Goal: Task Accomplishment & Management: Manage account settings

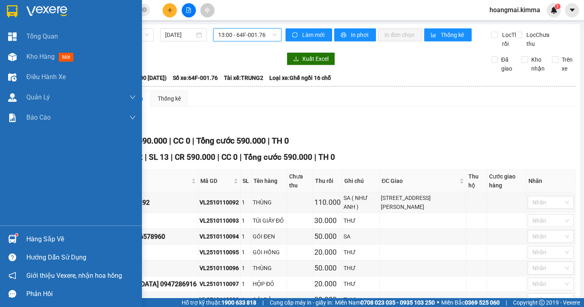
click at [39, 58] on span "Kho hàng" at bounding box center [40, 57] width 28 height 8
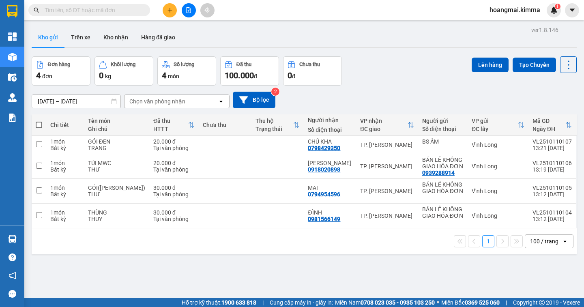
click at [93, 11] on input "text" at bounding box center [93, 10] width 96 height 9
drag, startPoint x: 93, startPoint y: 11, endPoint x: 101, endPoint y: 4, distance: 10.6
click at [95, 10] on input "text" at bounding box center [93, 10] width 96 height 9
click at [109, 10] on input "text" at bounding box center [93, 10] width 96 height 9
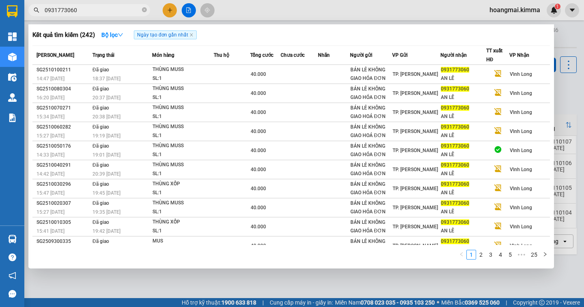
type input "0931773060"
click at [560, 99] on div at bounding box center [292, 153] width 584 height 307
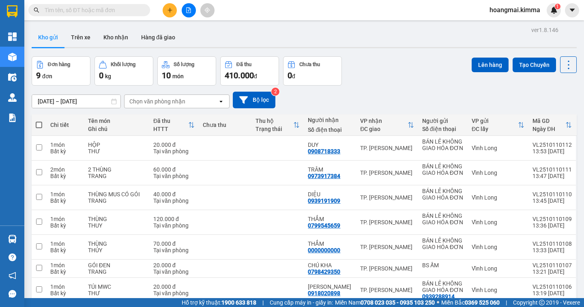
click at [38, 125] on span at bounding box center [39, 125] width 6 height 6
click at [39, 121] on input "checkbox" at bounding box center [39, 121] width 0 height 0
checkbox input "true"
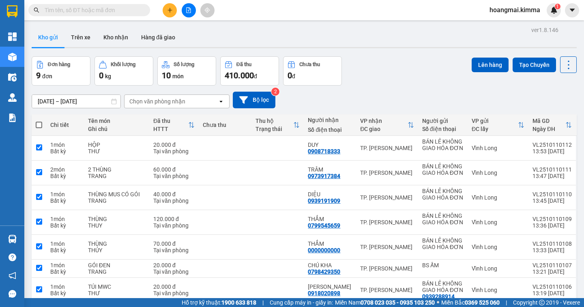
checkbox input "true"
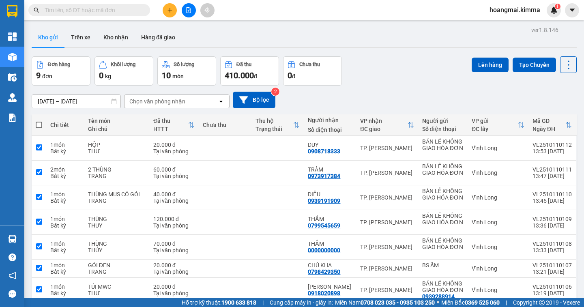
checkbox input "true"
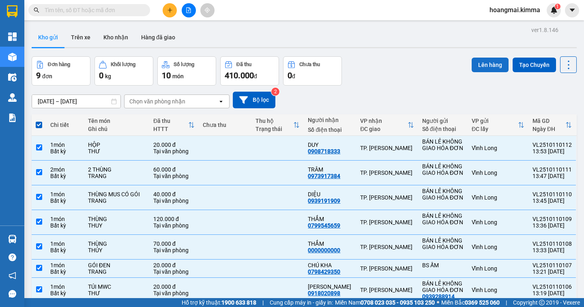
click at [482, 67] on button "Lên hàng" at bounding box center [489, 65] width 37 height 15
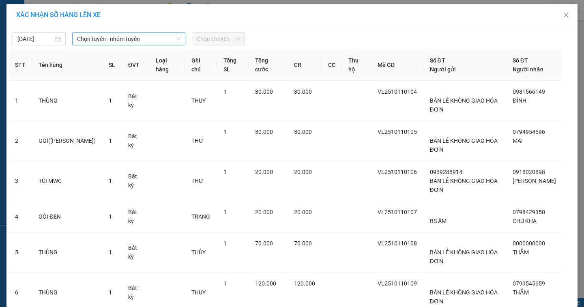
click at [149, 39] on span "Chọn tuyến - nhóm tuyến" at bounding box center [128, 39] width 103 height 12
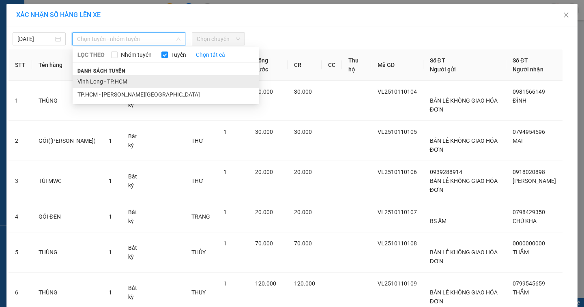
click at [126, 75] on li "Vĩnh Long - TP.HCM" at bounding box center [166, 81] width 186 height 13
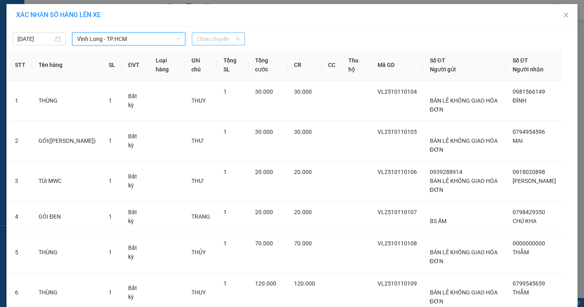
click at [229, 41] on span "Chọn chuyến" at bounding box center [218, 39] width 43 height 12
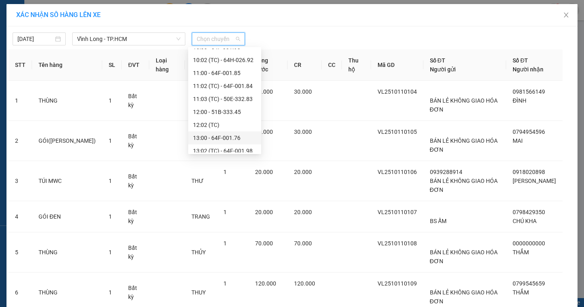
scroll to position [243, 0]
click at [244, 135] on div "14:00 - 64F-001.90" at bounding box center [224, 136] width 63 height 9
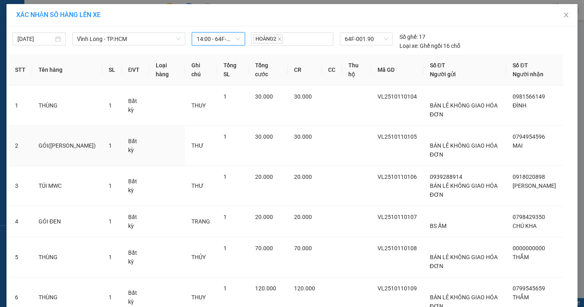
scroll to position [119, 0]
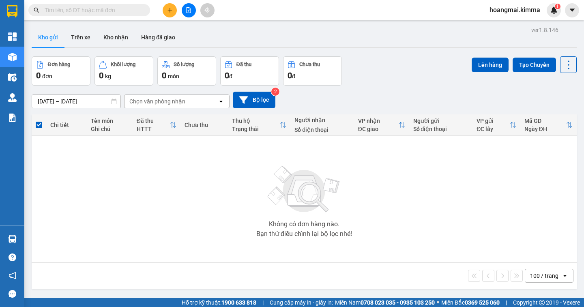
click at [186, 15] on button at bounding box center [189, 10] width 14 height 14
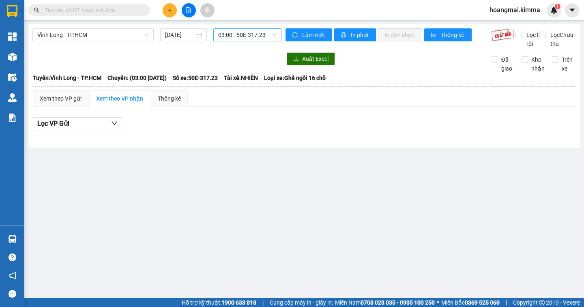
click at [267, 37] on span "03:00 - 50E-317.23" at bounding box center [247, 35] width 58 height 12
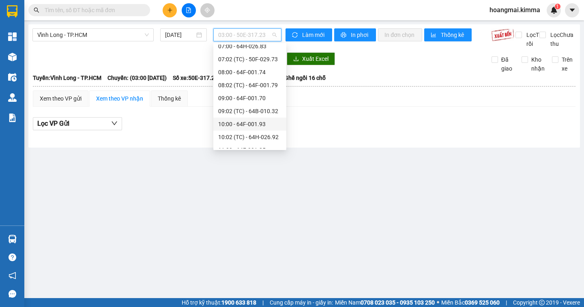
scroll to position [243, 0]
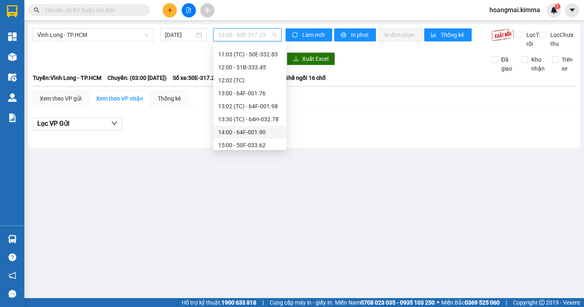
click at [270, 133] on div "14:00 - 64F-001.90" at bounding box center [249, 132] width 63 height 9
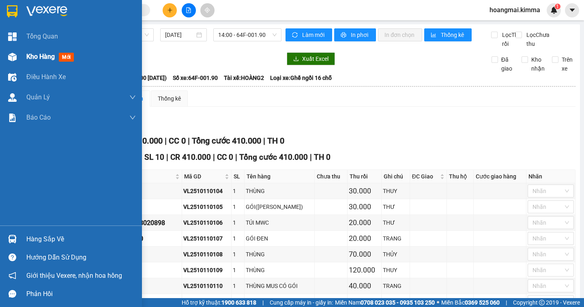
click at [30, 53] on span "Kho hàng" at bounding box center [40, 57] width 28 height 8
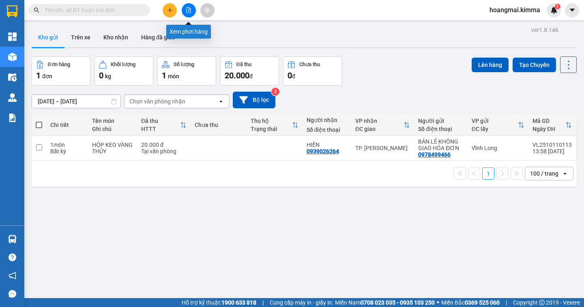
click at [191, 15] on button at bounding box center [189, 10] width 14 height 14
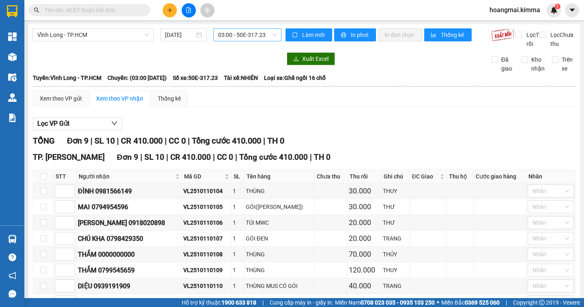
click at [270, 36] on span "03:00 - 50E-317.23" at bounding box center [247, 35] width 58 height 12
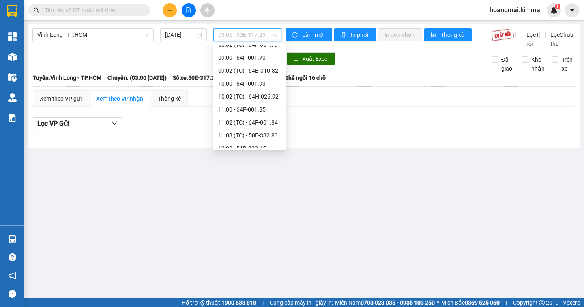
scroll to position [298, 0]
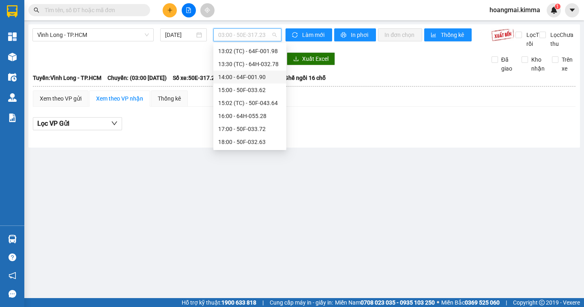
click at [273, 81] on div "14:00 - 64F-001.90" at bounding box center [249, 77] width 63 height 9
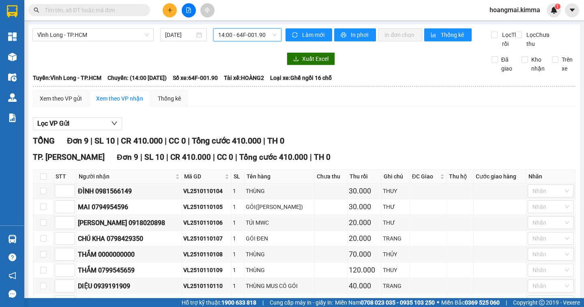
scroll to position [78, 0]
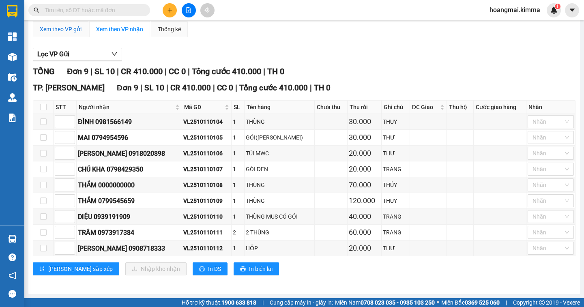
click at [56, 30] on div "Xem theo VP gửi" at bounding box center [61, 29] width 42 height 9
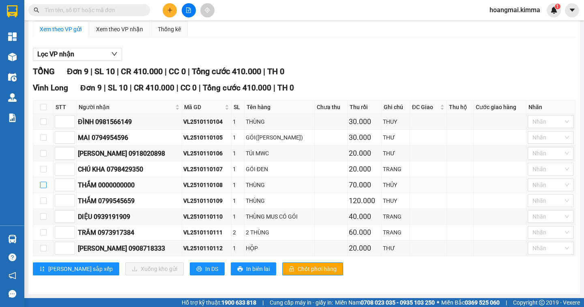
click at [44, 186] on input "checkbox" at bounding box center [43, 185] width 6 height 6
checkbox input "true"
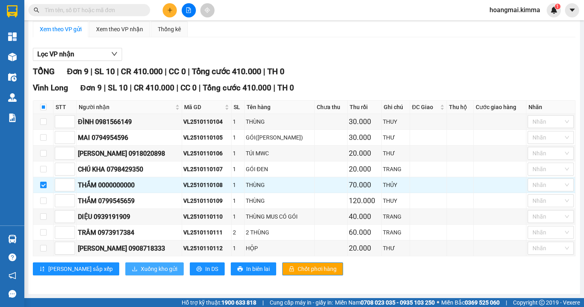
click at [141, 272] on span "Xuống kho gửi" at bounding box center [159, 268] width 36 height 9
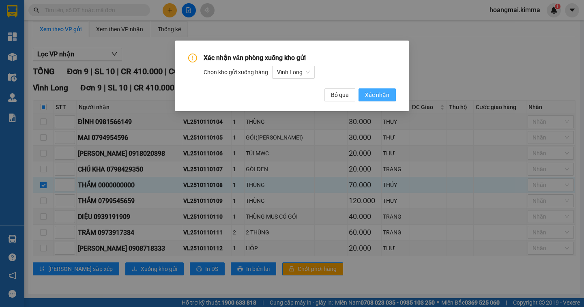
click at [378, 93] on span "Xác nhận" at bounding box center [377, 94] width 24 height 9
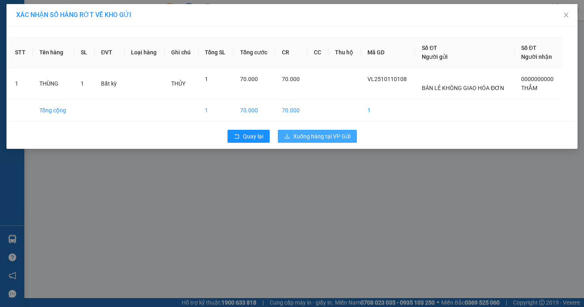
click at [327, 133] on span "Xuống hàng tại VP Gửi" at bounding box center [321, 136] width 57 height 9
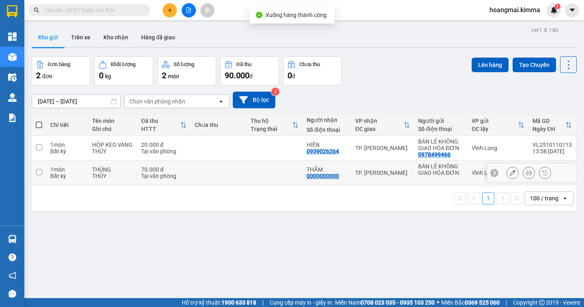
click at [510, 172] on icon at bounding box center [513, 173] width 6 height 6
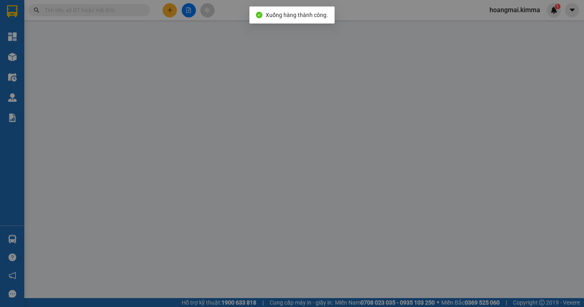
type input "BÁN LẺ KHÔNG GIAO HÓA ĐƠN"
type input "0000000000"
type input "THẮM"
type input "70.000"
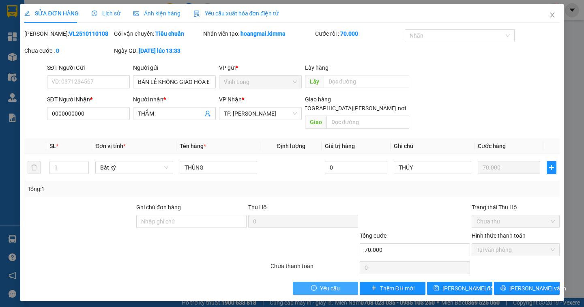
click at [331, 284] on span "Yêu cầu" at bounding box center [330, 288] width 20 height 9
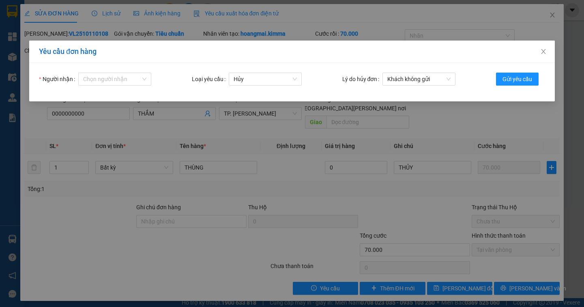
click at [120, 87] on form "Người nhận Chọn người nhận Loại yêu cầu Hủy Lý do hủy đơn Khách không gửi Gửi y…" at bounding box center [292, 82] width 506 height 19
click at [124, 83] on input "Người nhận" at bounding box center [112, 79] width 58 height 12
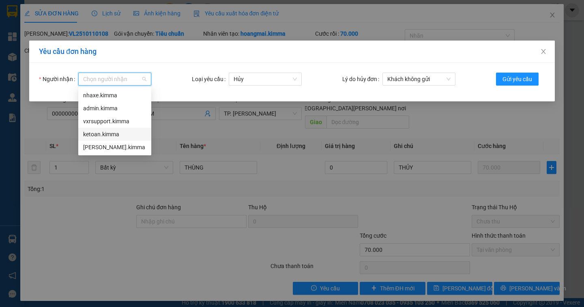
click at [120, 133] on div "ketoan.kimma" at bounding box center [114, 134] width 63 height 9
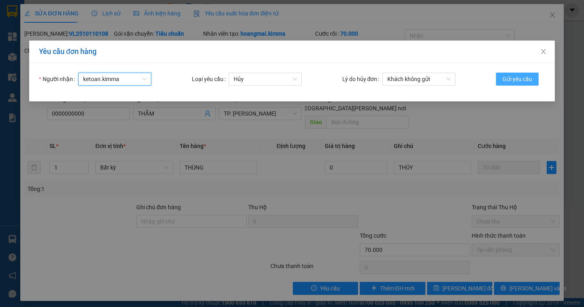
click at [523, 80] on span "Gửi yêu cầu" at bounding box center [517, 79] width 30 height 9
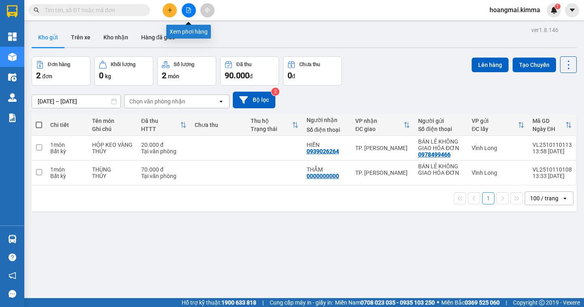
click at [187, 13] on button at bounding box center [189, 10] width 14 height 14
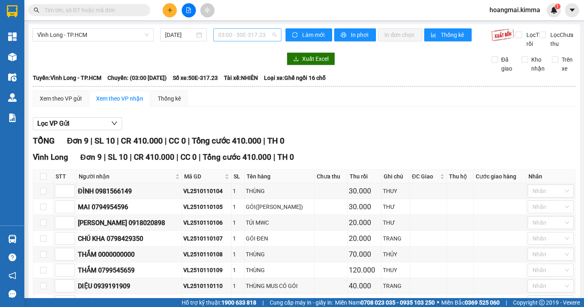
click at [270, 33] on span "03:00 - 50E-317.23" at bounding box center [247, 35] width 58 height 12
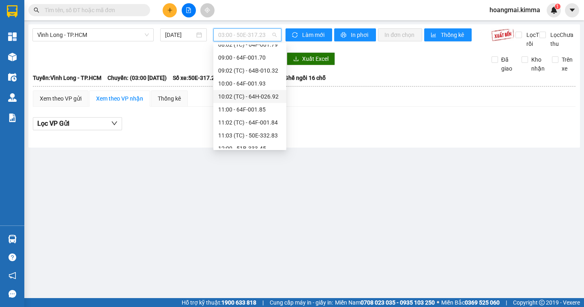
scroll to position [298, 0]
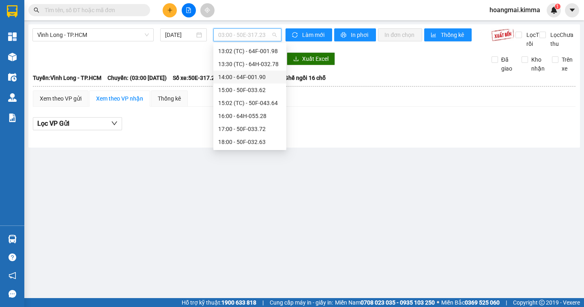
click at [266, 77] on div "14:00 - 64F-001.90" at bounding box center [249, 77] width 63 height 9
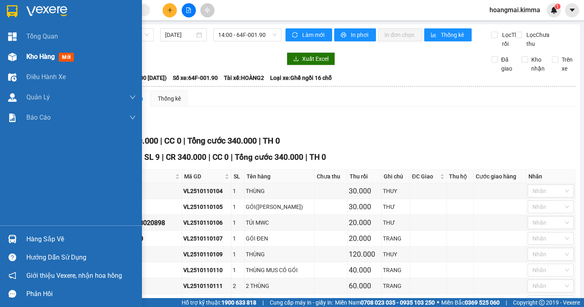
click at [36, 56] on span "Kho hàng" at bounding box center [40, 57] width 28 height 8
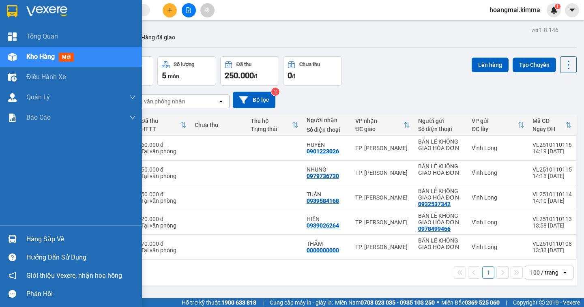
click at [56, 62] on div "Kho hàng mới" at bounding box center [80, 57] width 109 height 20
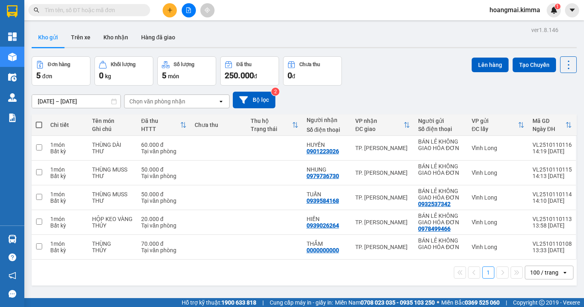
click at [373, 82] on div "Đơn hàng 5 đơn Khối lượng 0 kg Số lượng 5 món Đã thu 250.000 đ Chưa thu 0 đ Lên…" at bounding box center [304, 70] width 545 height 29
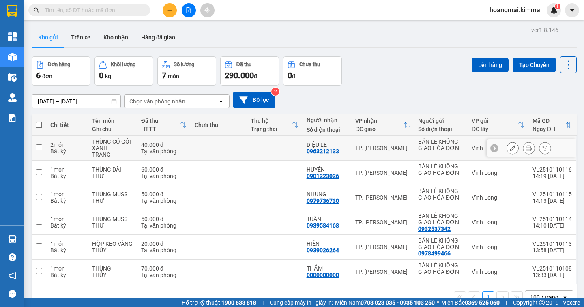
click at [510, 150] on icon at bounding box center [513, 148] width 6 height 6
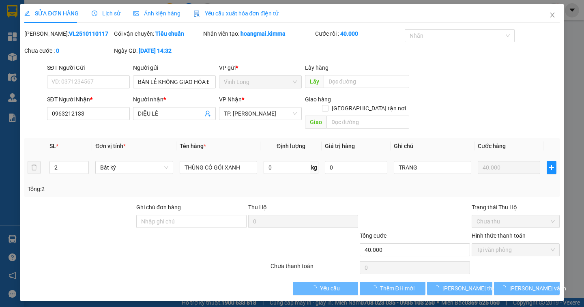
type input "BÁN LẺ KHÔNG GIAO HÓA ĐƠN"
type input "0963212133"
type input "DIỆU LÊ"
type input "40.000"
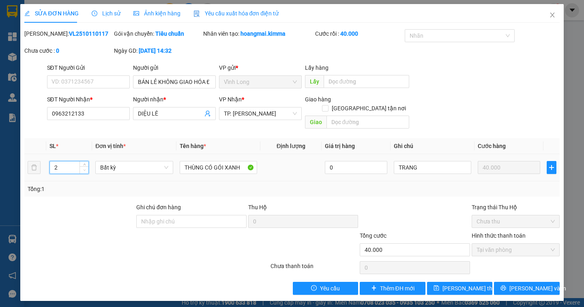
type input "1"
click at [84, 169] on icon "down" at bounding box center [84, 170] width 3 height 3
click at [457, 284] on span "[PERSON_NAME] thay đổi" at bounding box center [474, 288] width 65 height 9
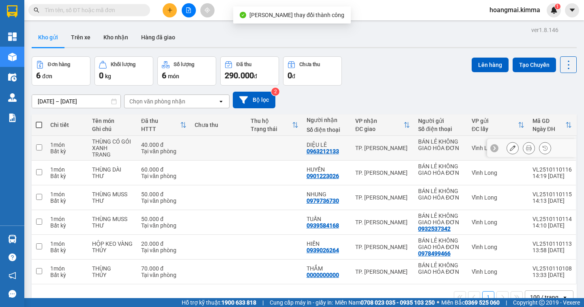
click at [526, 150] on icon at bounding box center [529, 148] width 6 height 6
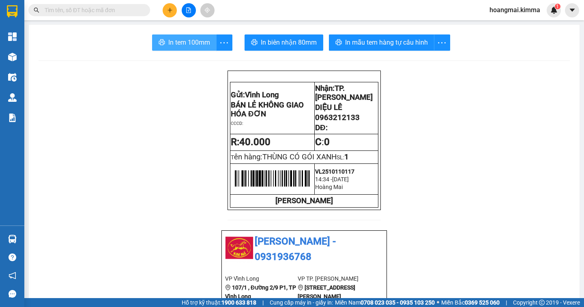
click at [191, 44] on span "In tem 100mm" at bounding box center [189, 42] width 42 height 10
click at [178, 41] on span "In tem 100mm" at bounding box center [189, 42] width 42 height 10
click at [183, 43] on span "In tem 100mm" at bounding box center [189, 42] width 42 height 10
click at [191, 38] on span "In tem 100mm" at bounding box center [189, 42] width 42 height 10
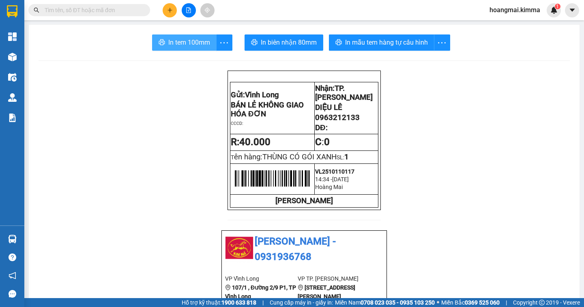
click at [191, 38] on span "In tem 100mm" at bounding box center [189, 42] width 42 height 10
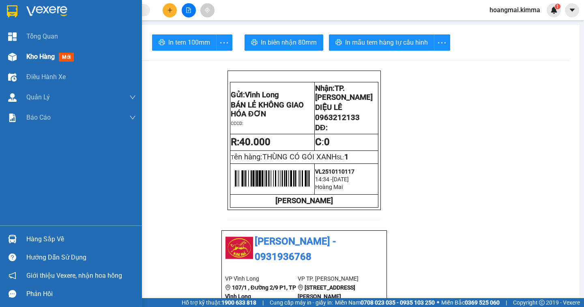
click at [45, 61] on div "Kho hàng mới" at bounding box center [51, 56] width 51 height 10
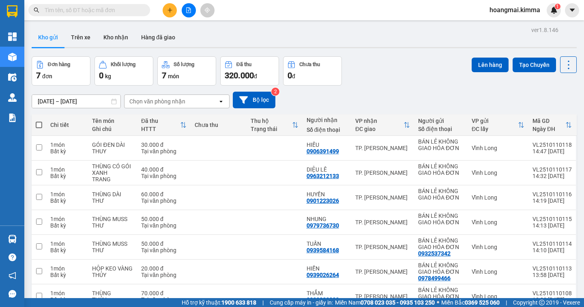
click at [40, 122] on span at bounding box center [39, 125] width 6 height 6
click at [39, 121] on input "checkbox" at bounding box center [39, 121] width 0 height 0
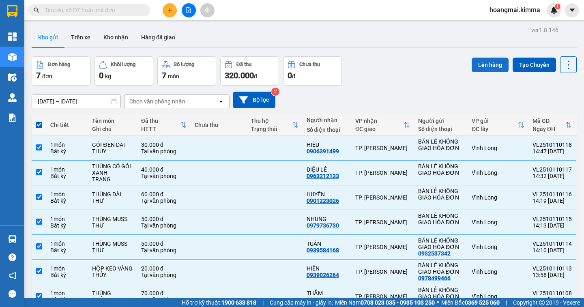
click at [484, 69] on button "Lên hàng" at bounding box center [489, 65] width 37 height 15
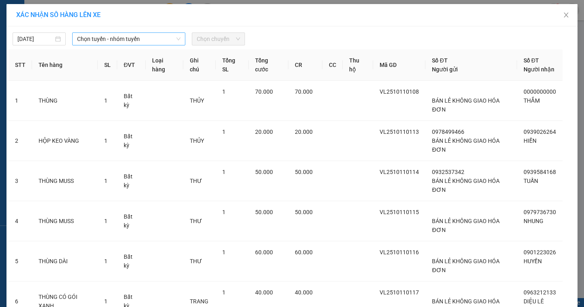
click at [143, 40] on span "Chọn tuyến - nhóm tuyến" at bounding box center [128, 39] width 103 height 12
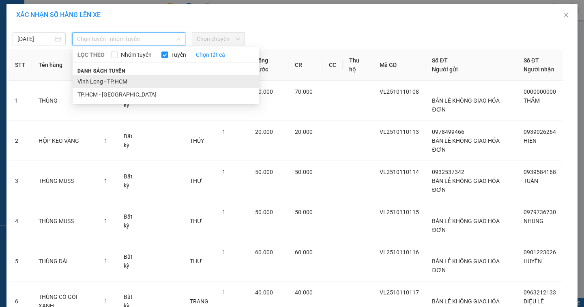
click at [128, 83] on li "Vĩnh Long - TP.HCM" at bounding box center [166, 81] width 186 height 13
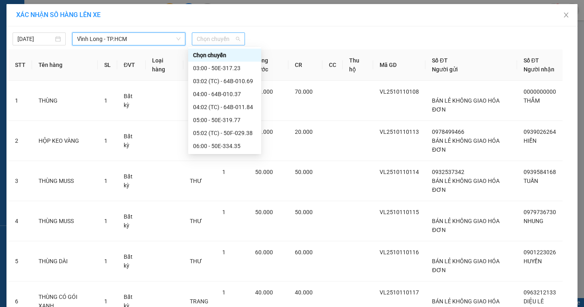
click at [237, 34] on div "Chọn chuyến" at bounding box center [218, 38] width 53 height 13
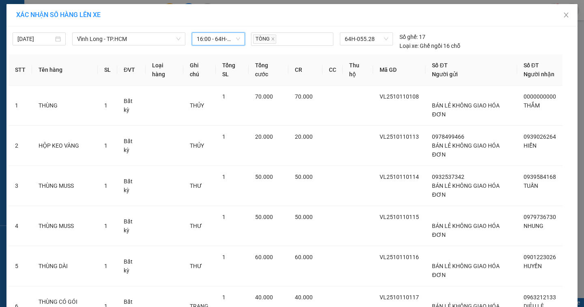
click at [236, 41] on span "16:00 - 64H-055.28" at bounding box center [218, 39] width 43 height 12
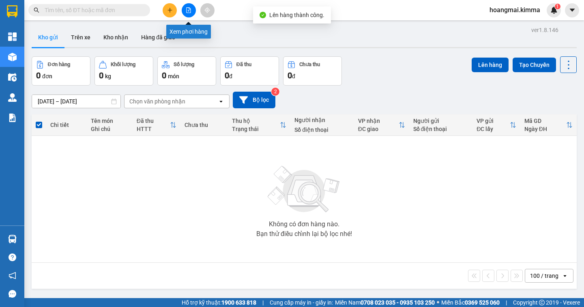
click at [185, 10] on button at bounding box center [189, 10] width 14 height 14
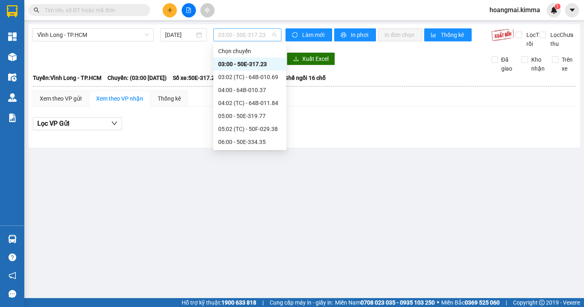
click at [260, 36] on span "03:00 - 50E-317.23" at bounding box center [247, 35] width 58 height 12
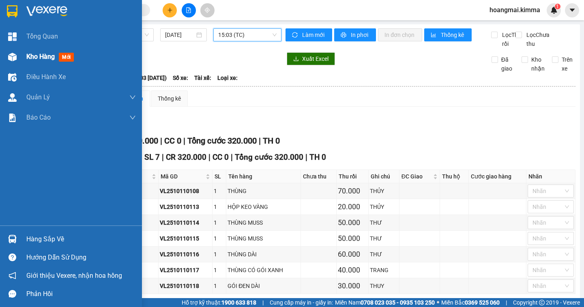
click at [31, 56] on span "Kho hàng" at bounding box center [40, 57] width 28 height 8
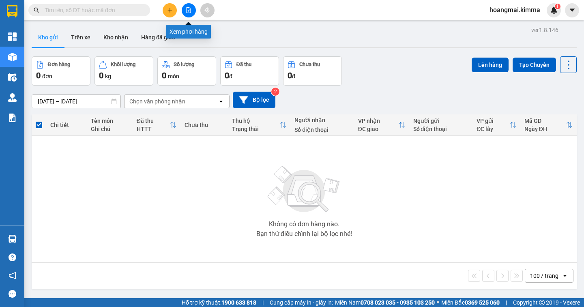
click at [193, 13] on button at bounding box center [189, 10] width 14 height 14
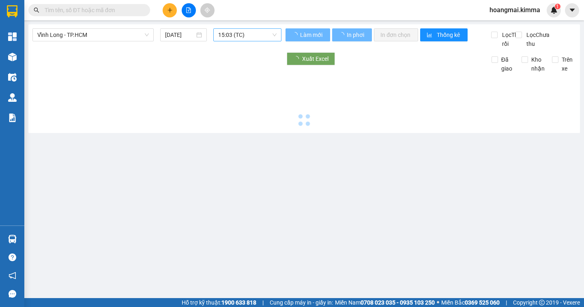
click at [267, 36] on span "15:03 (TC)" at bounding box center [247, 35] width 58 height 12
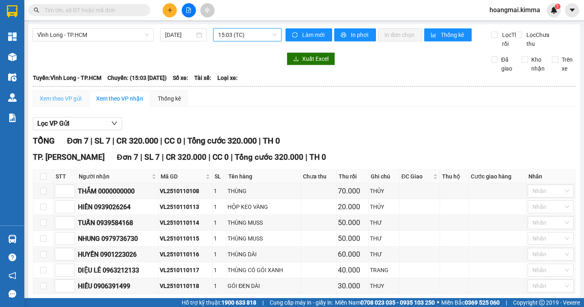
click at [56, 90] on div "Xem theo VP gửi" at bounding box center [61, 98] width 56 height 16
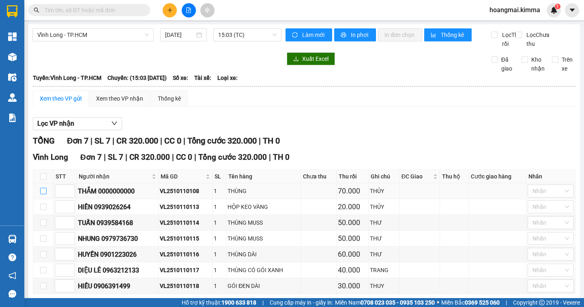
click at [43, 188] on input "checkbox" at bounding box center [43, 191] width 6 height 6
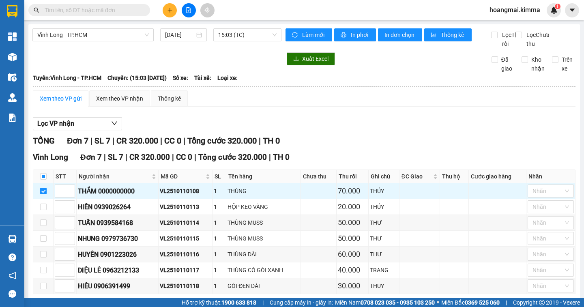
click at [141, 302] on span "Xuống kho gửi" at bounding box center [159, 306] width 36 height 9
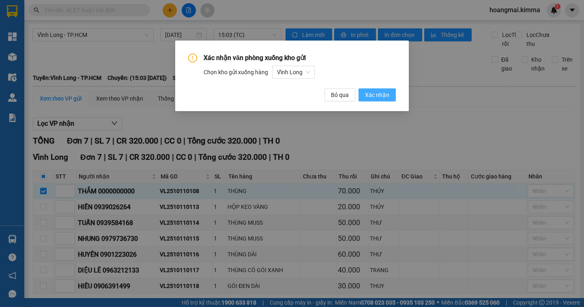
click at [379, 98] on span "Xác nhận" at bounding box center [377, 94] width 24 height 9
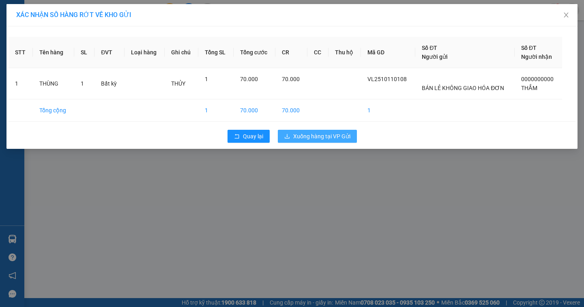
click at [339, 137] on span "Xuống hàng tại VP Gửi" at bounding box center [321, 136] width 57 height 9
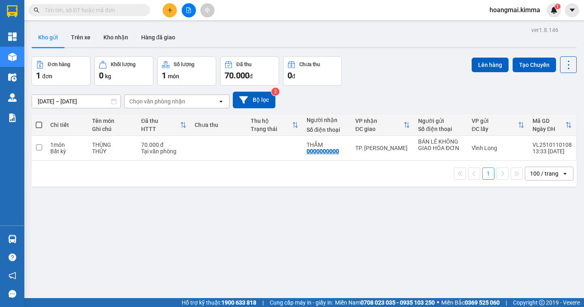
click at [186, 13] on button at bounding box center [189, 10] width 14 height 14
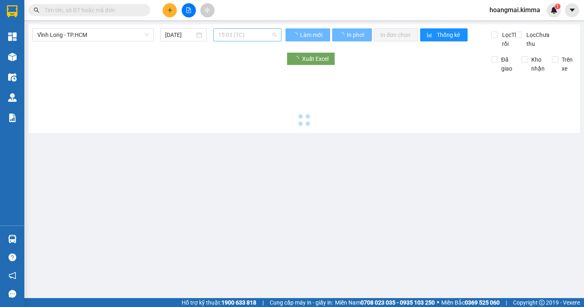
click at [249, 35] on span "15:03 (TC)" at bounding box center [247, 35] width 58 height 12
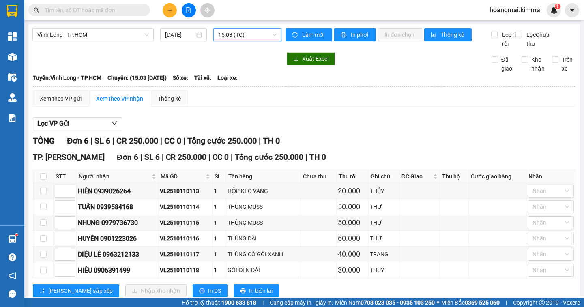
click at [122, 11] on input "text" at bounding box center [93, 10] width 96 height 9
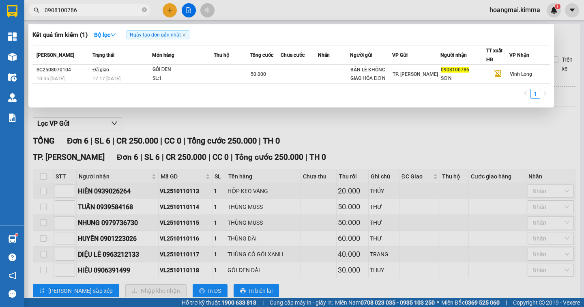
type input "0908100786"
click at [173, 13] on div at bounding box center [292, 153] width 584 height 307
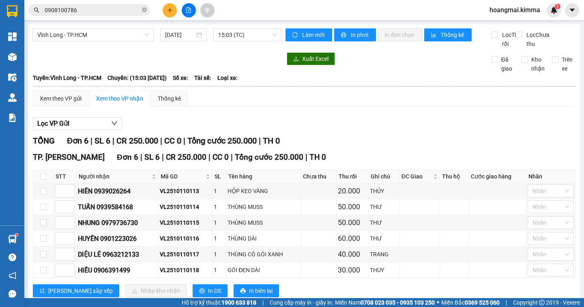
click at [173, 13] on button at bounding box center [170, 10] width 14 height 14
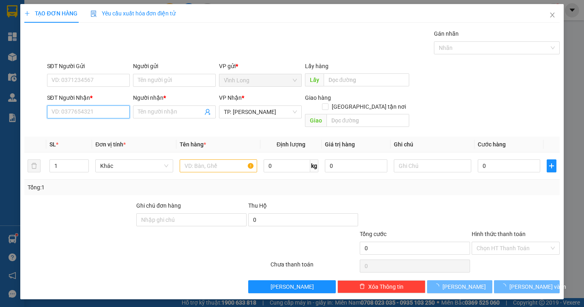
click at [99, 115] on input "SĐT Người Nhận *" at bounding box center [88, 111] width 83 height 13
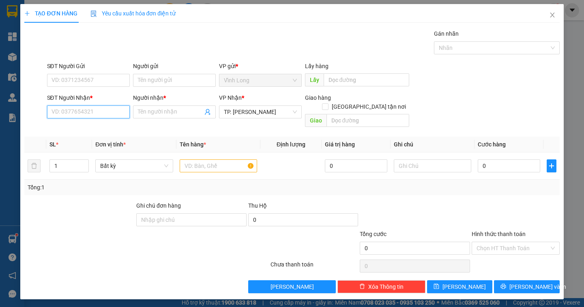
click at [99, 115] on input "SĐT Người Nhận *" at bounding box center [88, 111] width 83 height 13
type input "0398983131"
click at [103, 127] on div "0398983131 - [PERSON_NAME]" at bounding box center [92, 128] width 80 height 9
type input "[PERSON_NAME]"
type input "0398983131"
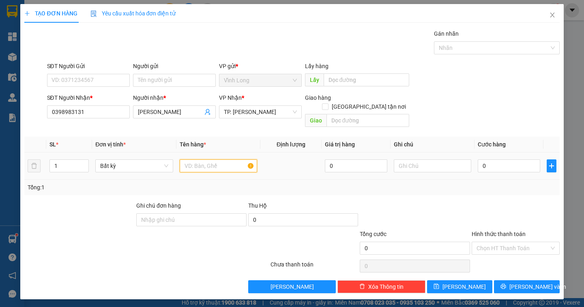
click at [212, 159] on input "text" at bounding box center [218, 165] width 77 height 13
type input "HỘP"
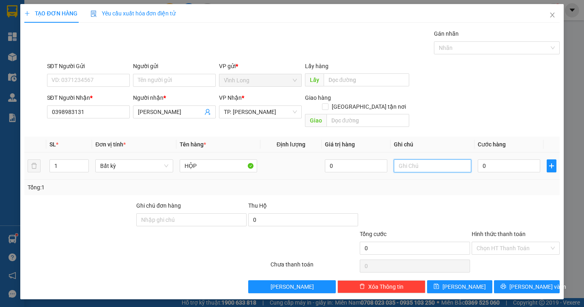
drag, startPoint x: 407, startPoint y: 156, endPoint x: 410, endPoint y: 151, distance: 5.6
click at [408, 159] on input "text" at bounding box center [432, 165] width 77 height 13
type input "NGÂN"
click at [517, 159] on input "0" at bounding box center [508, 165] width 62 height 13
type input "2"
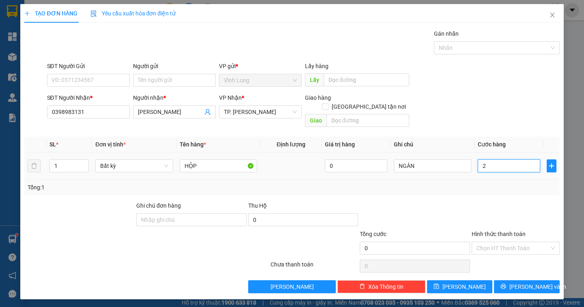
type input "2"
type input "20"
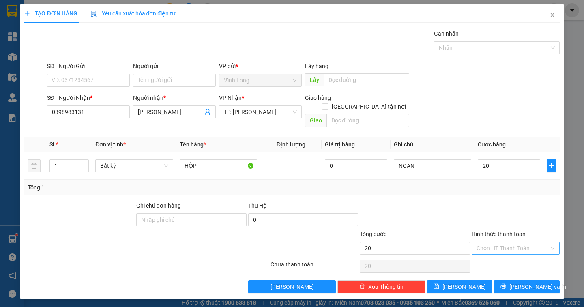
type input "20.000"
click at [532, 244] on input "Hình thức thanh toán" at bounding box center [512, 248] width 73 height 12
click at [525, 257] on div "Tại văn phòng" at bounding box center [515, 255] width 78 height 9
type input "0"
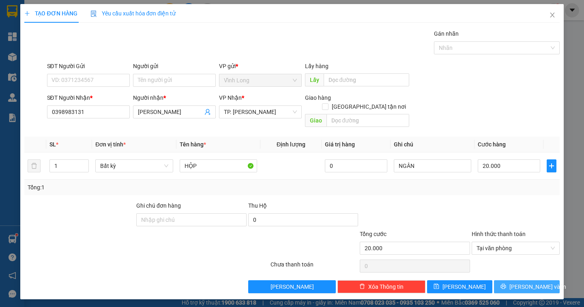
click at [532, 282] on span "[PERSON_NAME] và In" at bounding box center [537, 286] width 57 height 9
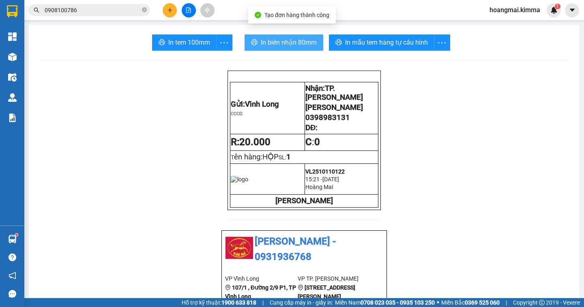
click at [284, 46] on span "In biên nhận 80mm" at bounding box center [289, 42] width 56 height 10
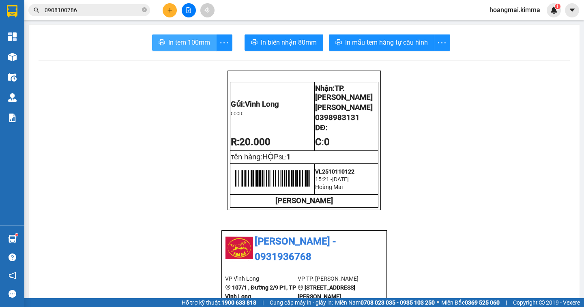
click at [173, 41] on span "In tem 100mm" at bounding box center [189, 42] width 42 height 10
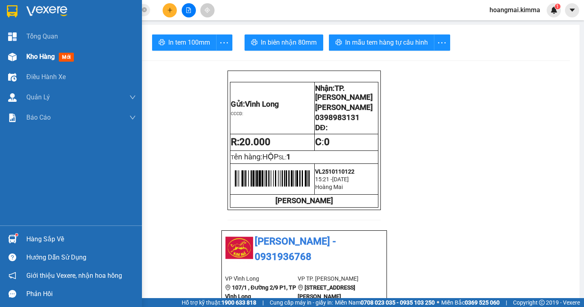
click at [35, 58] on span "Kho hàng" at bounding box center [40, 57] width 28 height 8
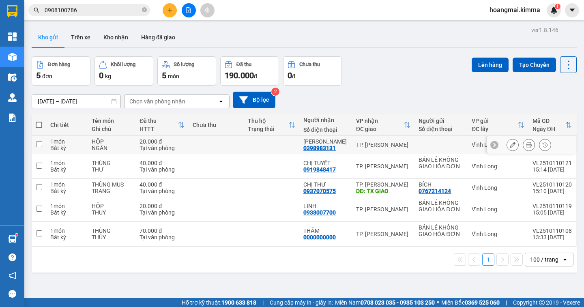
click at [507, 146] on button at bounding box center [512, 145] width 11 height 14
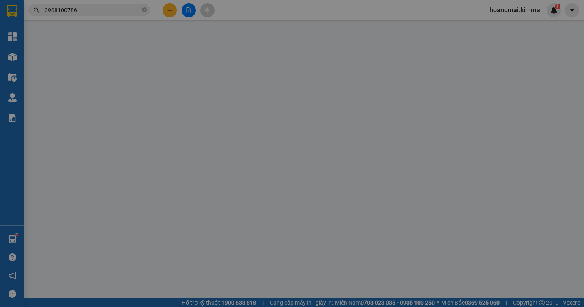
type input "0398983131"
type input "[PERSON_NAME]"
type input "20.000"
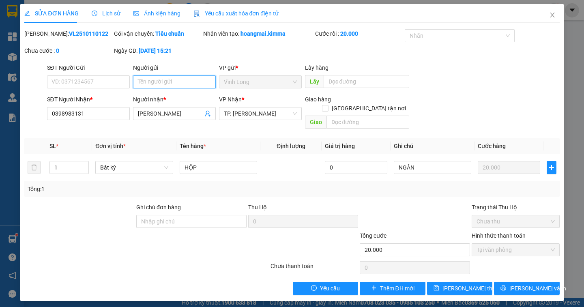
click at [139, 79] on input "Người gửi" at bounding box center [174, 81] width 83 height 13
type input "BÁN"
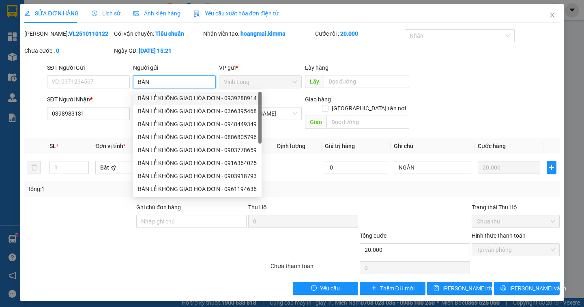
click at [199, 97] on div "BÁN LẺ KHÔNG GIAO HÓA ĐƠN - 0939288914" at bounding box center [197, 98] width 119 height 9
type input "0939288914"
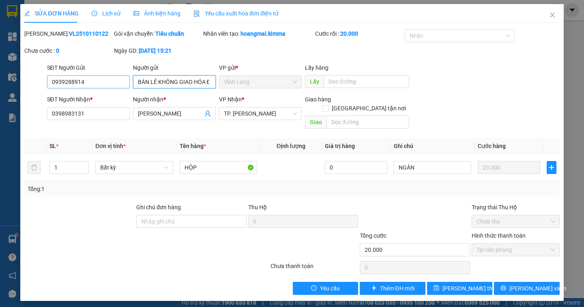
type input "BÁN LẺ KHÔNG GIAO HÓA ĐƠN"
drag, startPoint x: 88, startPoint y: 84, endPoint x: 0, endPoint y: 83, distance: 88.0
click at [0, 83] on div "SỬA ĐƠN HÀNG Lịch sử Ảnh kiện hàng Yêu cầu xuất hóa đơn điện tử Total Paid Fee …" at bounding box center [292, 153] width 584 height 307
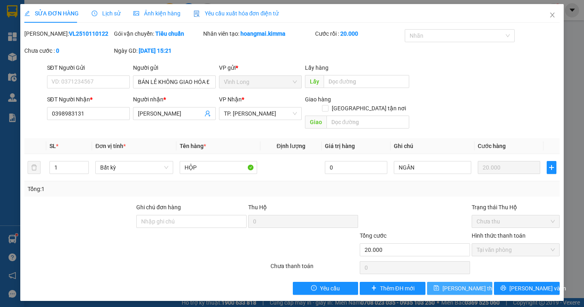
click at [464, 284] on span "[PERSON_NAME] thay đổi" at bounding box center [474, 288] width 65 height 9
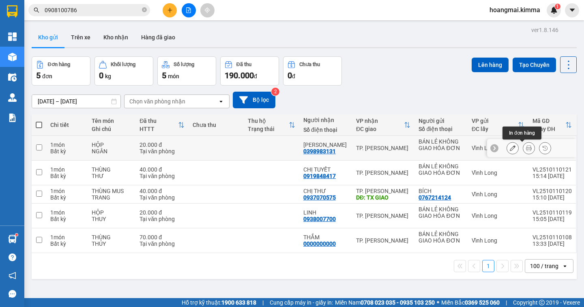
click at [526, 149] on icon at bounding box center [529, 148] width 6 height 6
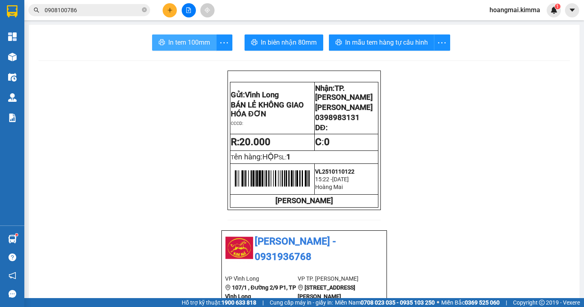
click at [192, 44] on span "In tem 100mm" at bounding box center [189, 42] width 42 height 10
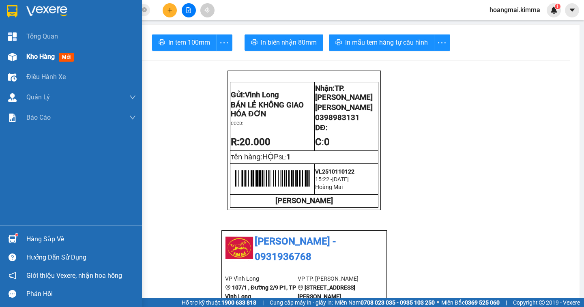
click at [37, 58] on span "Kho hàng" at bounding box center [40, 57] width 28 height 8
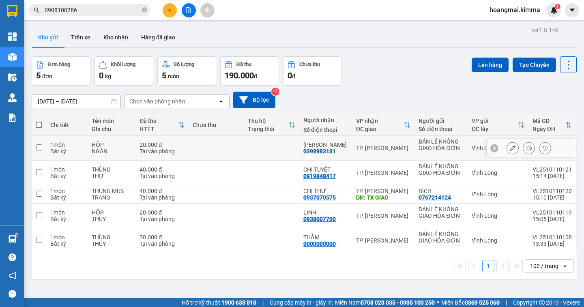
drag, startPoint x: 337, startPoint y: 151, endPoint x: 303, endPoint y: 154, distance: 33.7
click at [303, 154] on div "HẢI DUY 0398983131" at bounding box center [325, 147] width 45 height 13
checkbox input "true"
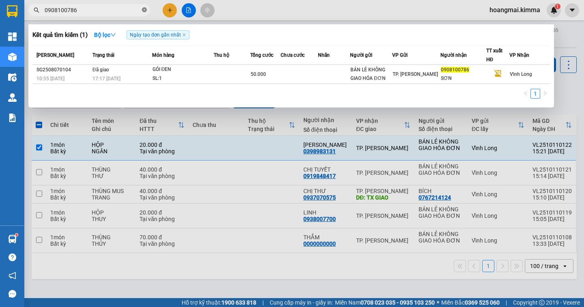
click at [143, 10] on icon "close-circle" at bounding box center [144, 9] width 5 height 5
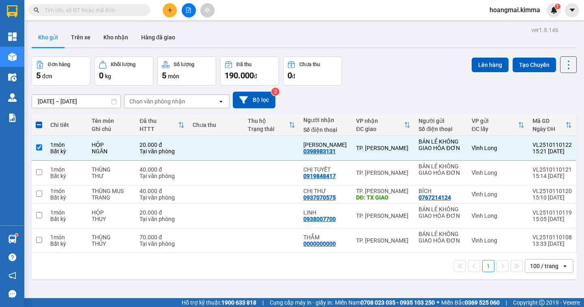
paste input "0398983131"
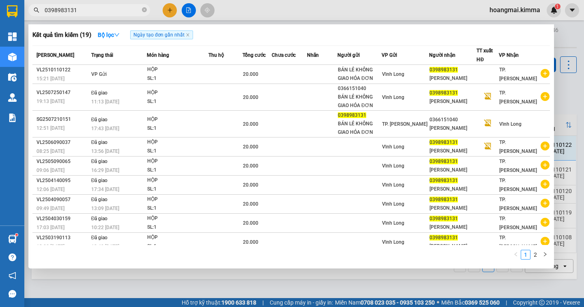
type input "0398983131"
